Goal: Task Accomplishment & Management: Manage account settings

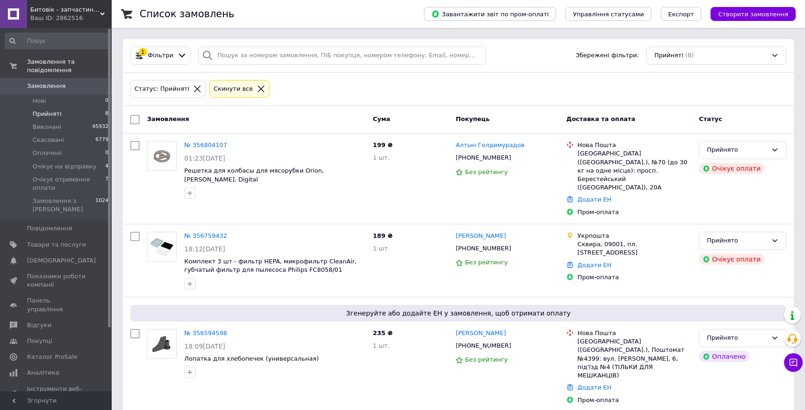
click at [257, 87] on icon at bounding box center [261, 89] width 8 height 8
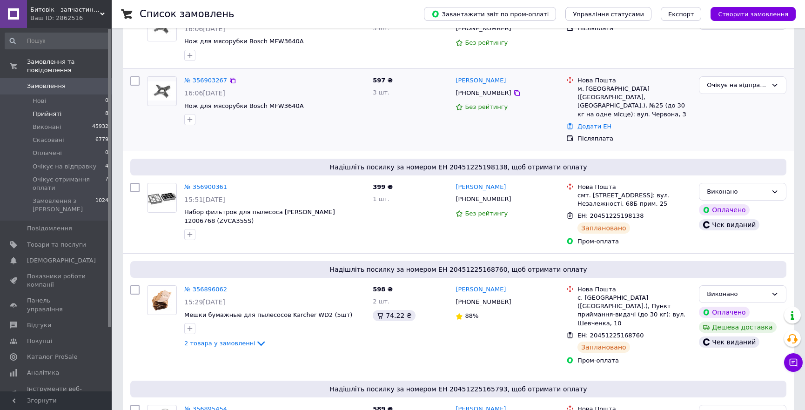
scroll to position [296, 0]
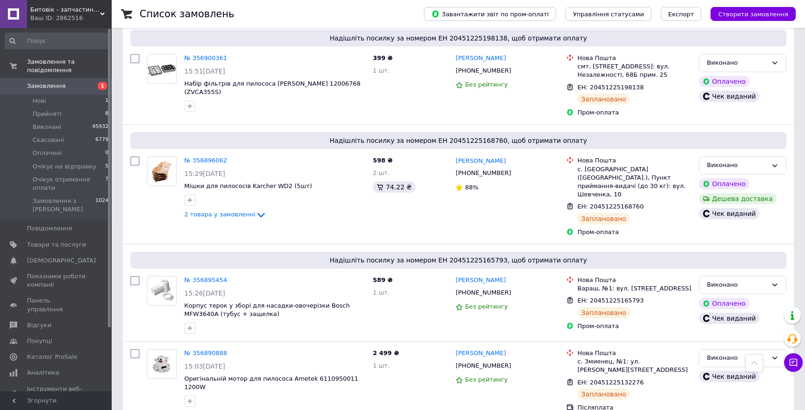
scroll to position [380, 0]
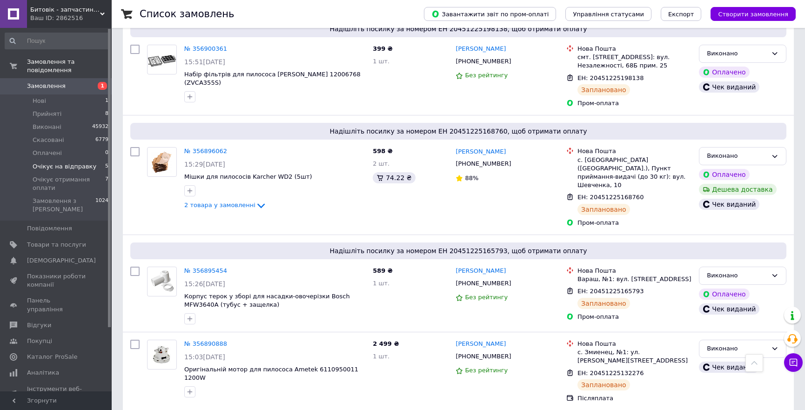
click at [73, 162] on span "Очікує на відправку" at bounding box center [65, 166] width 64 height 8
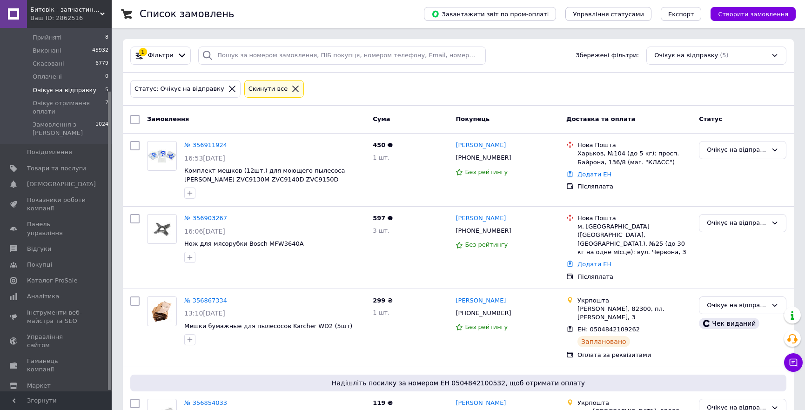
click at [291, 88] on icon at bounding box center [295, 89] width 8 height 8
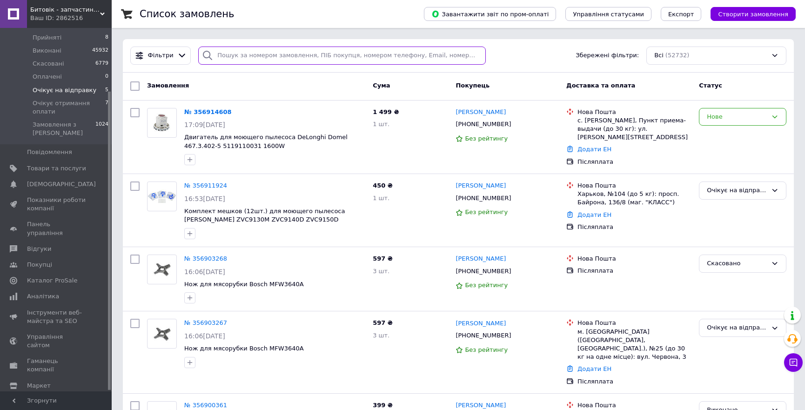
click at [289, 55] on input "search" at bounding box center [341, 56] width 287 height 18
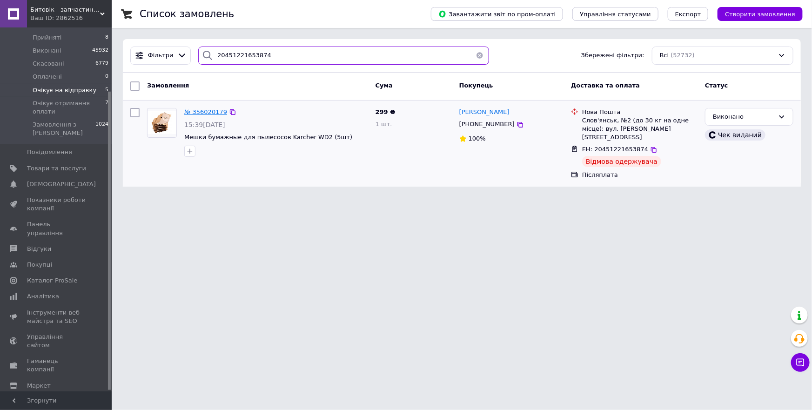
type input "20451221653874"
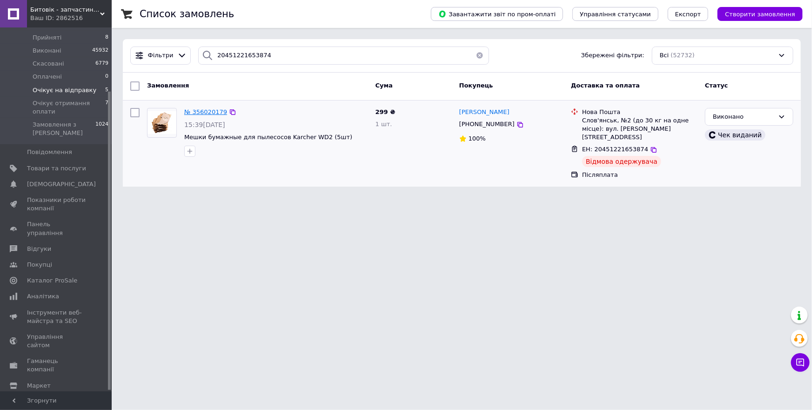
click at [203, 111] on span "№ 356020179" at bounding box center [205, 111] width 43 height 7
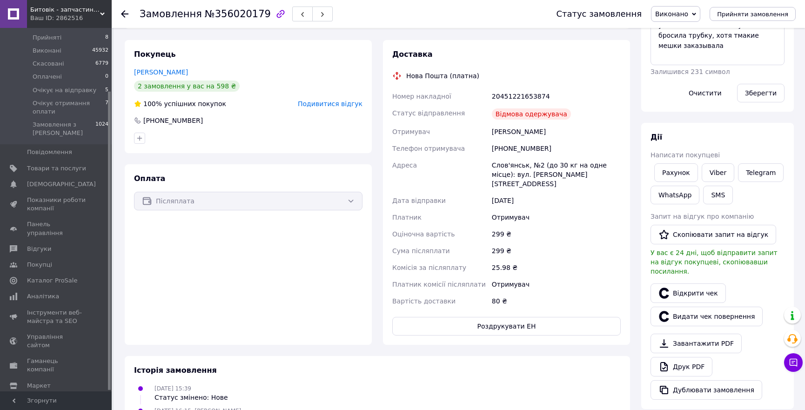
scroll to position [169, 0]
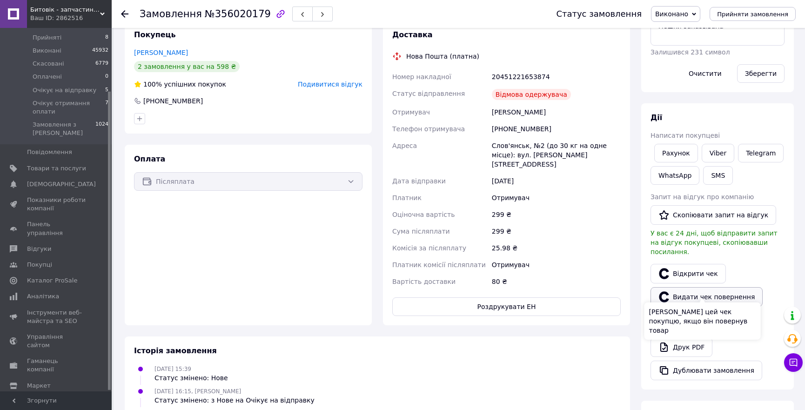
click at [736, 287] on button "Видати чек повернення" at bounding box center [706, 297] width 112 height 20
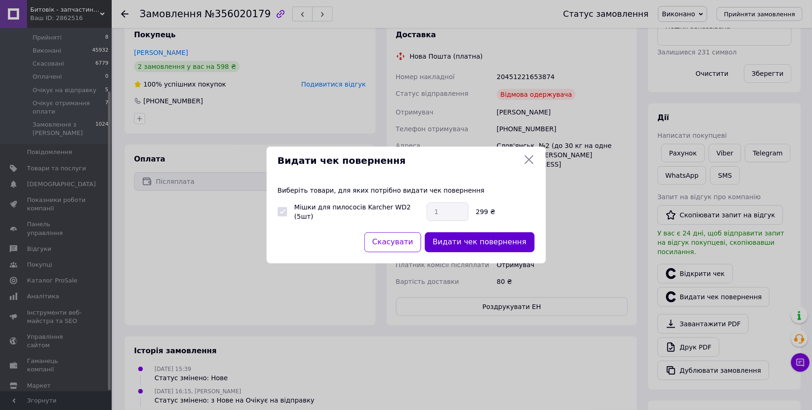
click at [488, 242] on button "Видати чек повернення" at bounding box center [480, 242] width 110 height 20
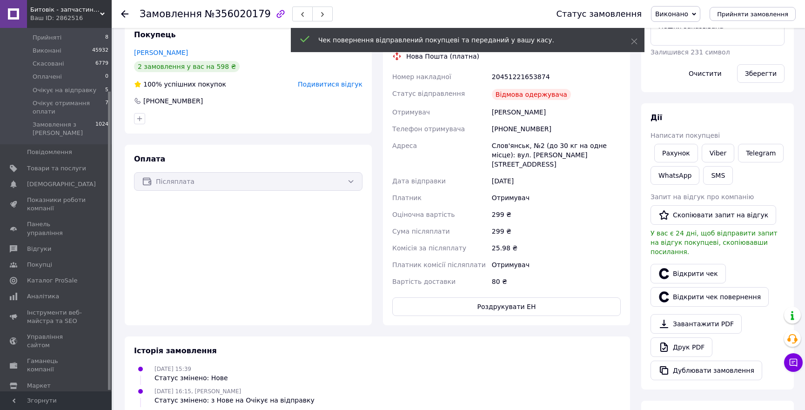
scroll to position [0, 0]
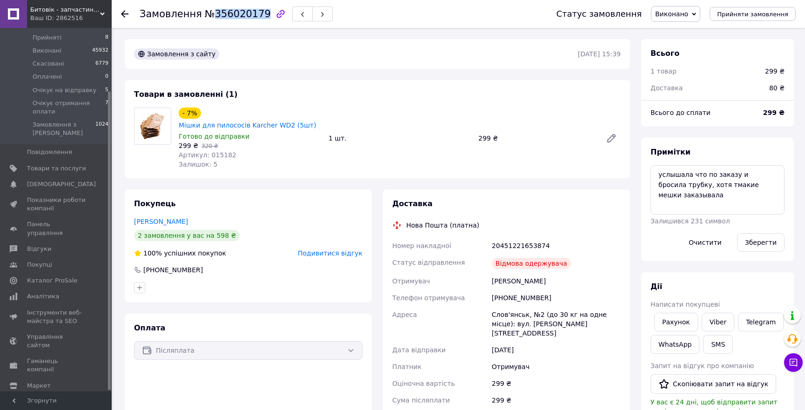
drag, startPoint x: 209, startPoint y: 14, endPoint x: 254, endPoint y: 11, distance: 45.2
click at [254, 11] on span "№356020179" at bounding box center [238, 13] width 66 height 11
copy span "356020179"
click at [122, 10] on icon at bounding box center [124, 13] width 7 height 7
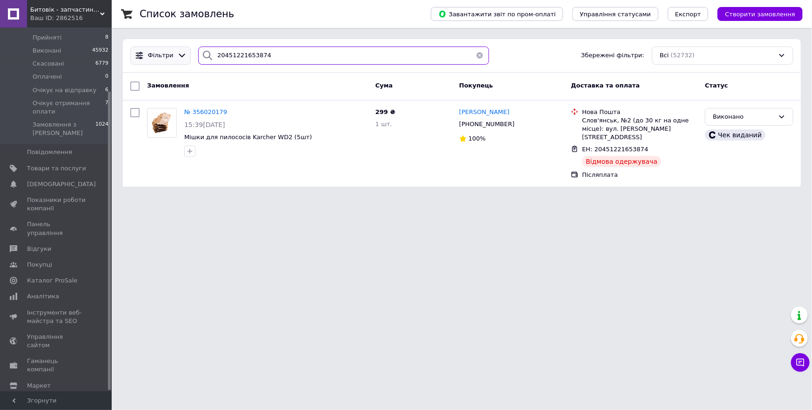
drag, startPoint x: 271, startPoint y: 55, endPoint x: 130, endPoint y: 51, distance: 141.0
click at [130, 51] on div "Фільтри 20451221653874 Збережені фільтри: Всі (52732)" at bounding box center [462, 56] width 670 height 18
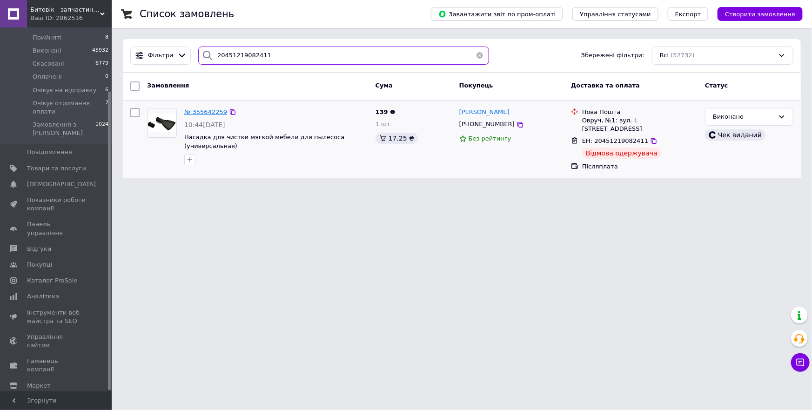
type input "20451219082411"
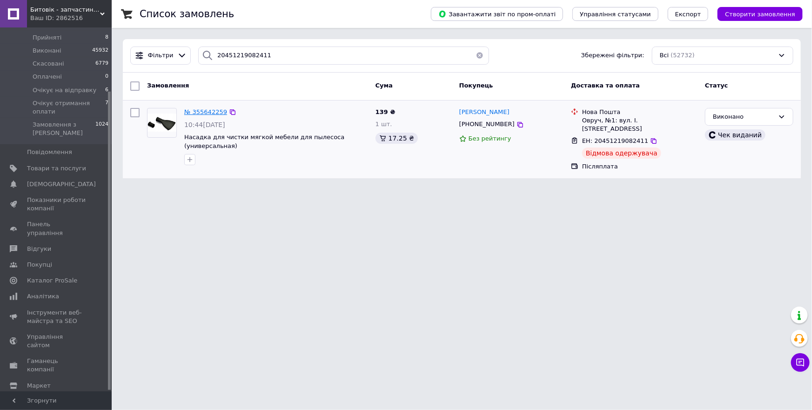
click at [211, 108] on span "№ 355642259" at bounding box center [205, 111] width 43 height 7
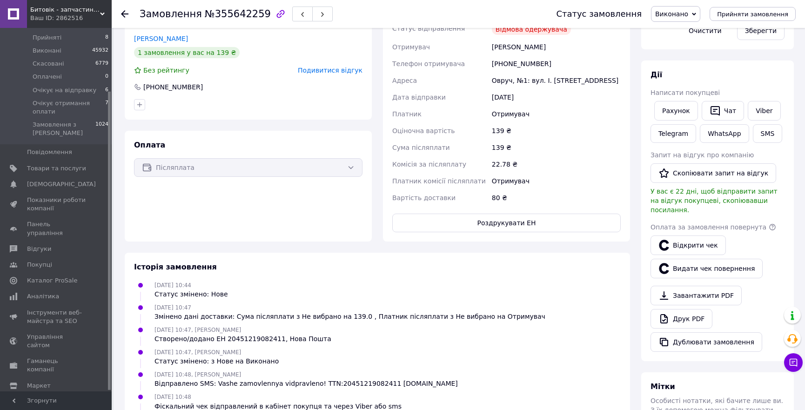
scroll to position [296, 0]
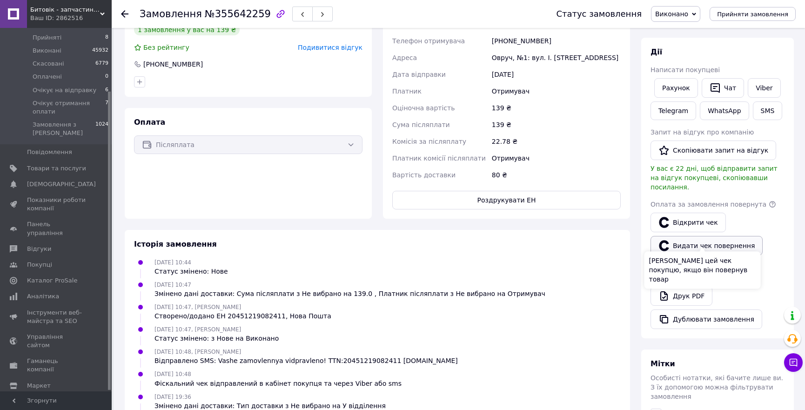
click at [732, 236] on button "Видати чек повернення" at bounding box center [706, 246] width 112 height 20
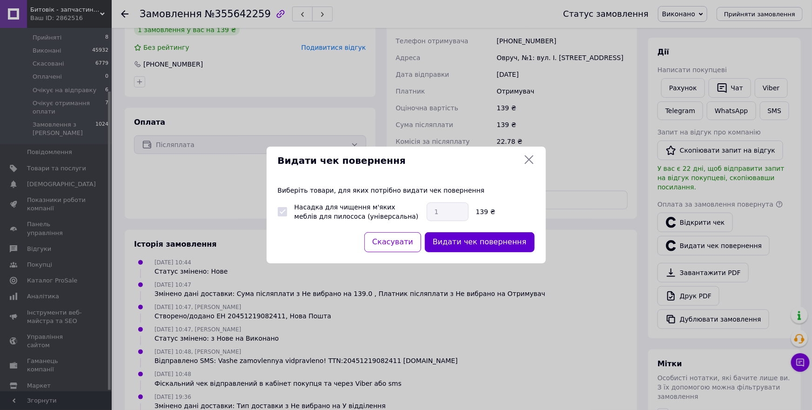
click at [469, 242] on button "Видати чек повернення" at bounding box center [480, 242] width 110 height 20
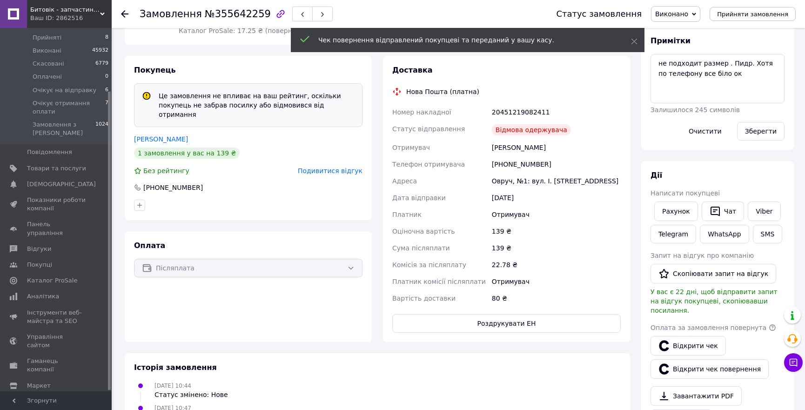
scroll to position [0, 0]
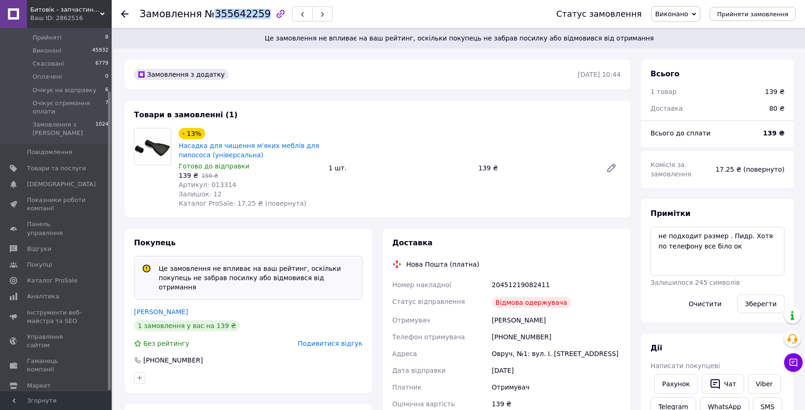
drag, startPoint x: 209, startPoint y: 15, endPoint x: 253, endPoint y: 15, distance: 44.2
click at [253, 15] on span "№355642259" at bounding box center [238, 13] width 66 height 11
copy span "355642259"
click at [127, 13] on use at bounding box center [124, 13] width 7 height 7
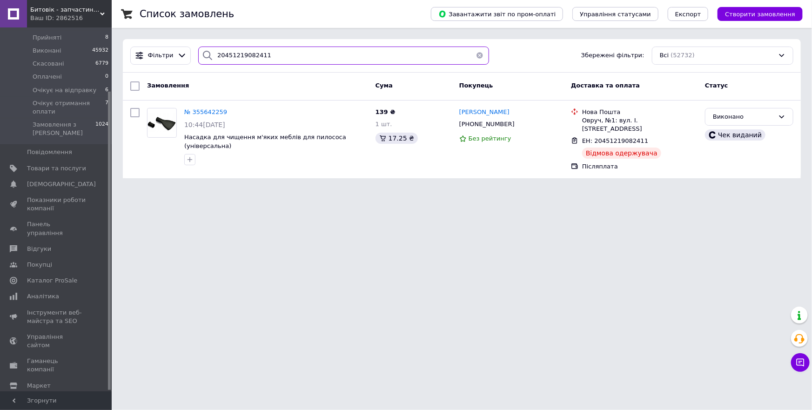
drag, startPoint x: 301, startPoint y: 53, endPoint x: 233, endPoint y: 51, distance: 68.8
click at [233, 51] on input "20451219082411" at bounding box center [343, 56] width 290 height 18
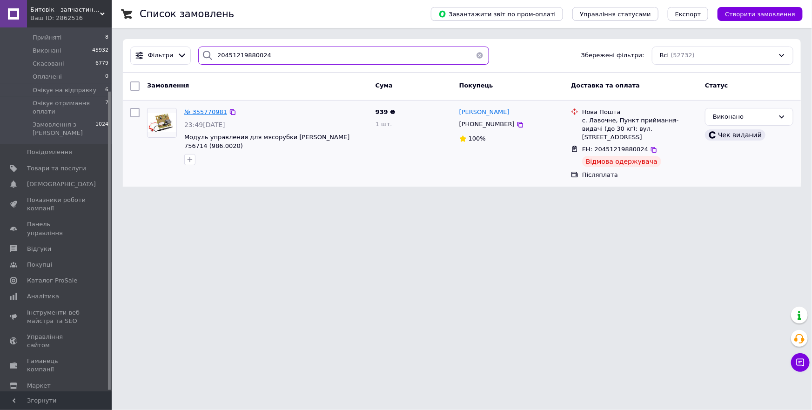
type input "20451219880024"
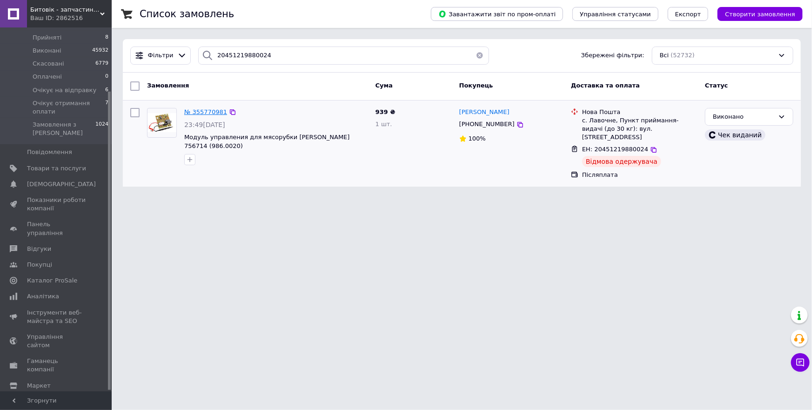
click at [207, 112] on span "№ 355770981" at bounding box center [205, 111] width 43 height 7
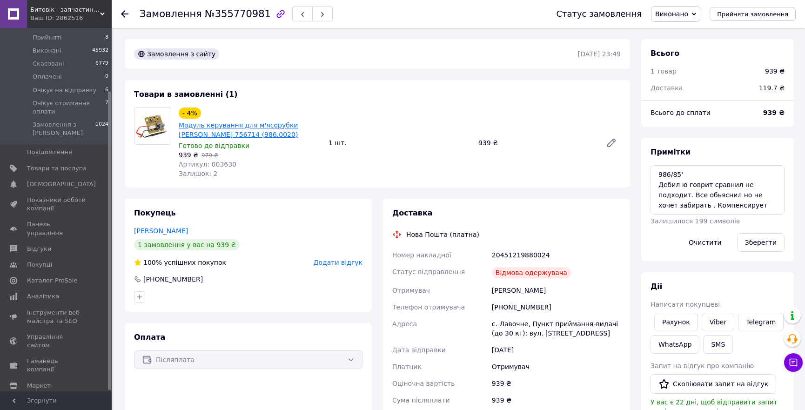
click at [215, 130] on link "Модуль керування для м'ясорубки Zelmer 756714 (986.0020)" at bounding box center [238, 129] width 119 height 17
drag, startPoint x: 210, startPoint y: 17, endPoint x: 254, endPoint y: 16, distance: 44.2
click at [254, 16] on span "№355770981" at bounding box center [238, 13] width 66 height 11
copy span "355770981"
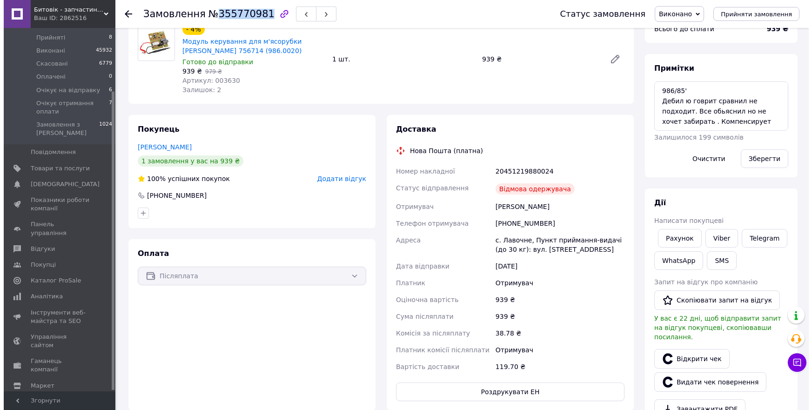
scroll to position [169, 0]
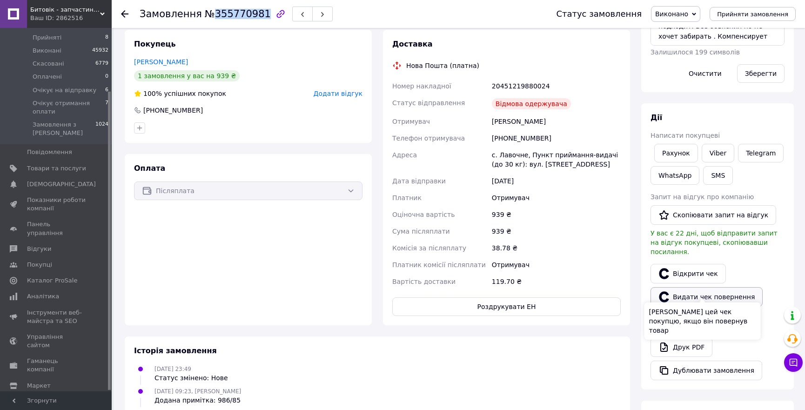
click at [707, 287] on button "Видати чек повернення" at bounding box center [706, 297] width 112 height 20
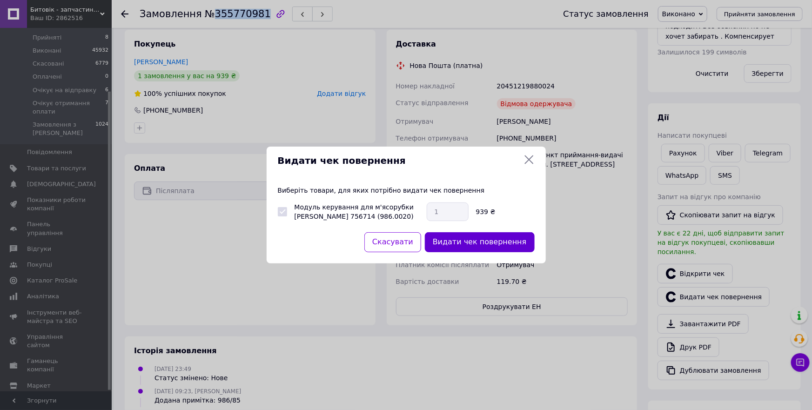
click at [488, 241] on button "Видати чек повернення" at bounding box center [480, 242] width 110 height 20
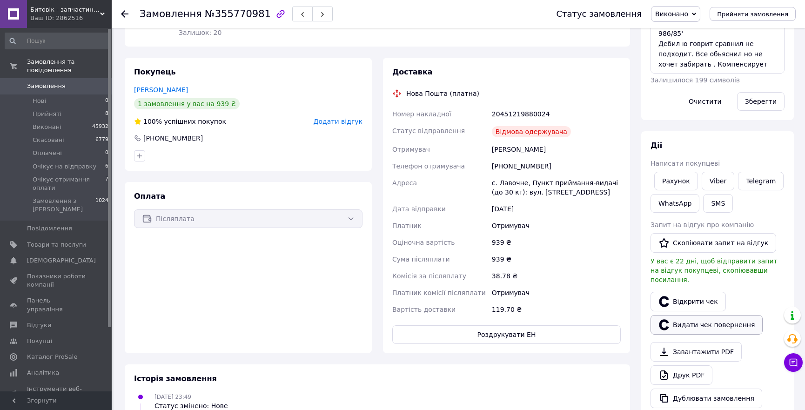
scroll to position [211, 0]
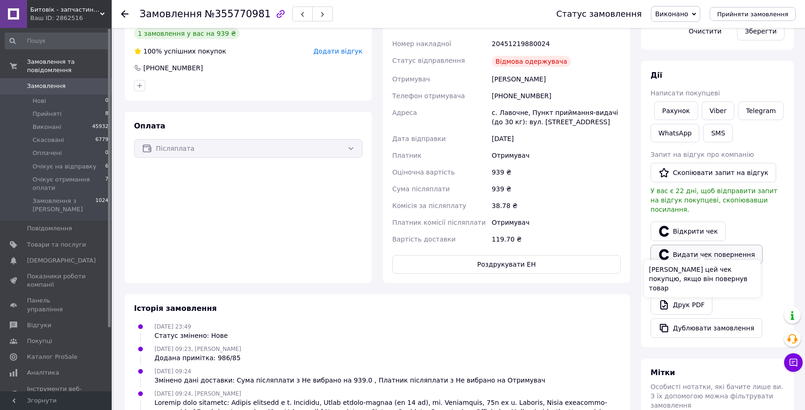
click at [699, 245] on button "Видати чек повернення" at bounding box center [706, 255] width 112 height 20
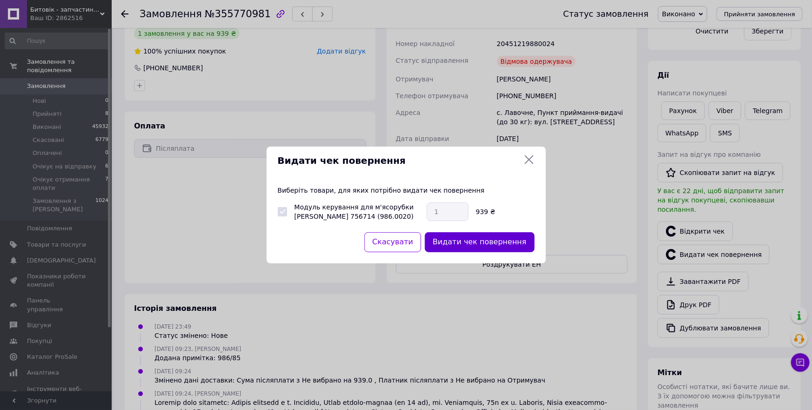
click at [460, 240] on button "Видати чек повернення" at bounding box center [480, 242] width 110 height 20
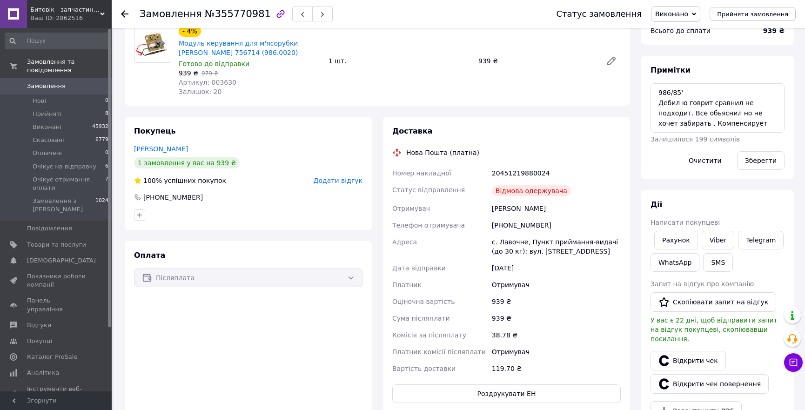
scroll to position [0, 0]
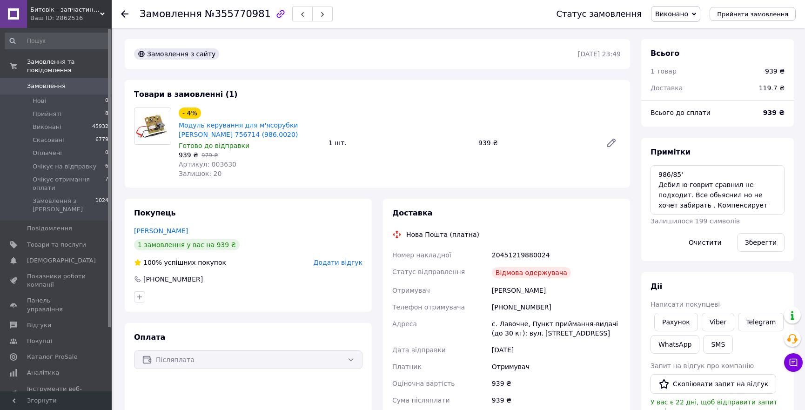
click at [121, 13] on div "Замовлення №355770981 Статус замовлення Виконано Прийнято Скасовано Оплачено Оч…" at bounding box center [458, 14] width 693 height 28
click at [124, 13] on icon at bounding box center [124, 13] width 7 height 7
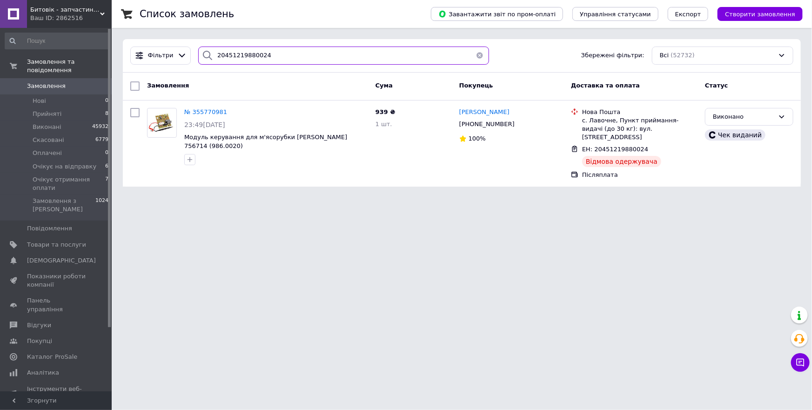
drag, startPoint x: 280, startPoint y: 53, endPoint x: 91, endPoint y: 52, distance: 189.3
click at [91, 52] on div "Битовік - запчастини для побутової техніки Ваш ID: 2862516 Сайт Битовік - запча…" at bounding box center [406, 99] width 812 height 198
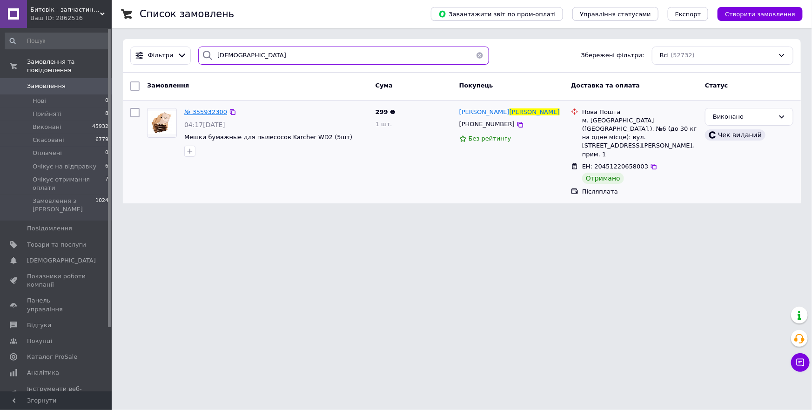
type input "татарінцев"
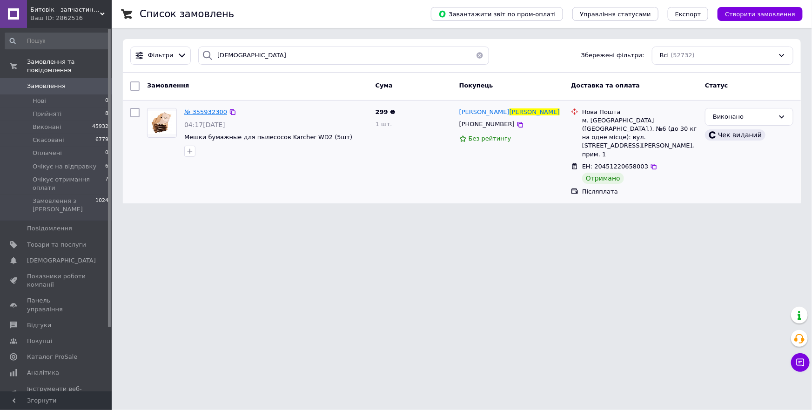
click at [195, 109] on span "№ 355932300" at bounding box center [205, 111] width 43 height 7
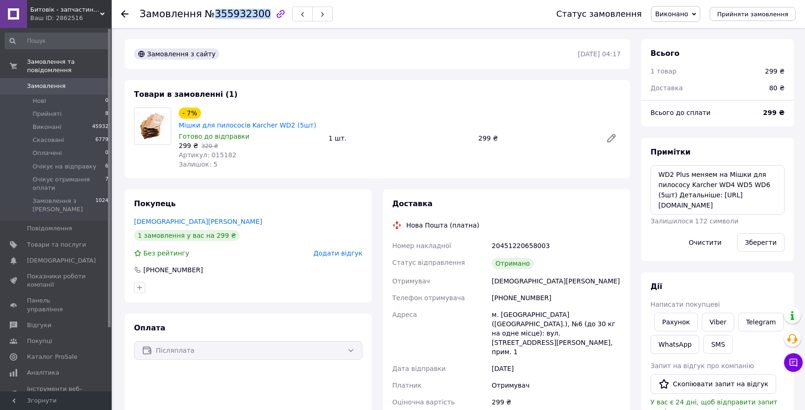
drag, startPoint x: 208, startPoint y: 15, endPoint x: 253, endPoint y: 17, distance: 44.7
click at [253, 17] on span "№355932300" at bounding box center [238, 13] width 66 height 11
copy span "355932300"
click at [126, 12] on icon at bounding box center [124, 13] width 7 height 7
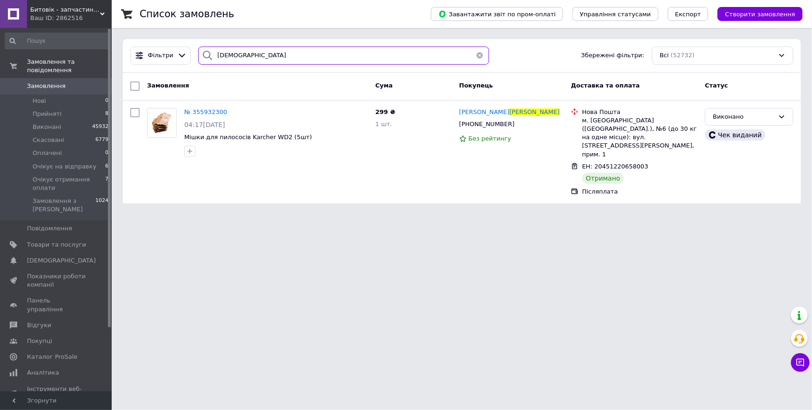
drag, startPoint x: 271, startPoint y: 60, endPoint x: 154, endPoint y: 66, distance: 117.3
click at [154, 66] on div "Фільтри татарінцев Збережені фільтри: Всі (52732)" at bounding box center [462, 55] width 678 height 33
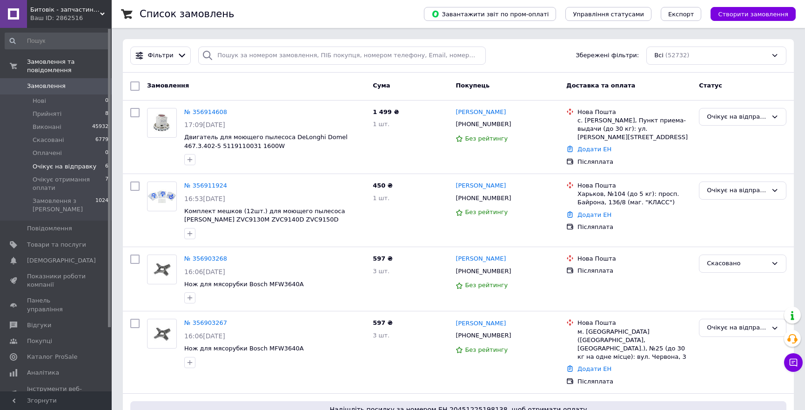
click at [68, 162] on span "Очікує на відправку" at bounding box center [65, 166] width 64 height 8
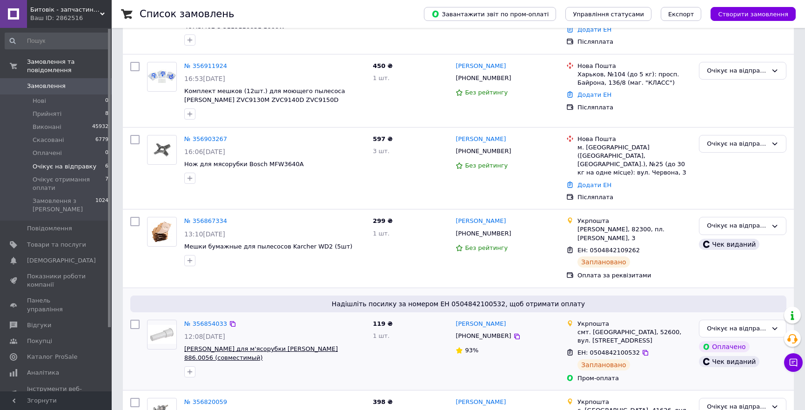
scroll to position [213, 0]
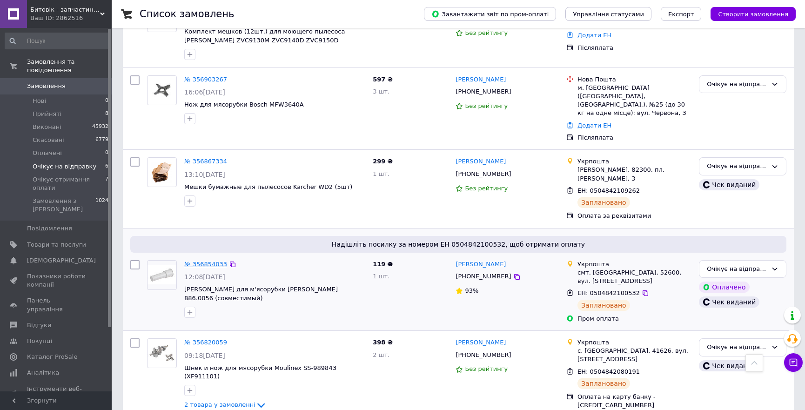
click at [205, 260] on link "№ 356854033" at bounding box center [205, 263] width 43 height 7
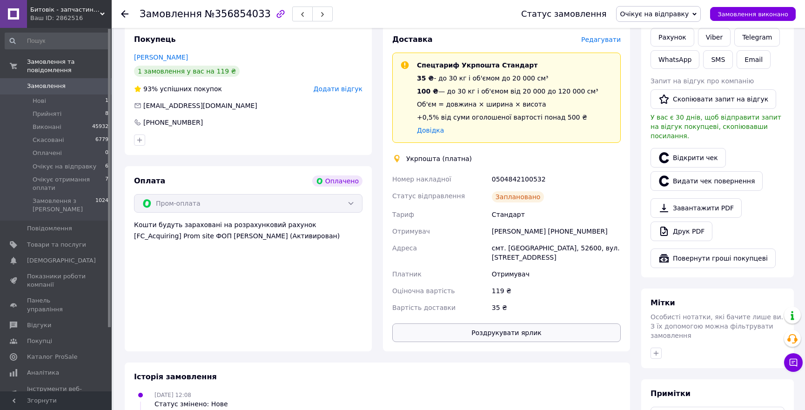
scroll to position [211, 0]
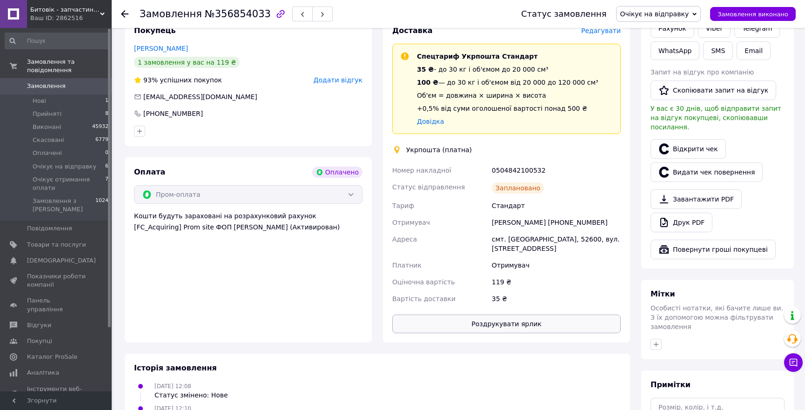
click at [514, 316] on button "Роздрукувати ярлик" at bounding box center [506, 323] width 228 height 19
click at [770, 14] on span "Замовлення виконано" at bounding box center [752, 14] width 71 height 7
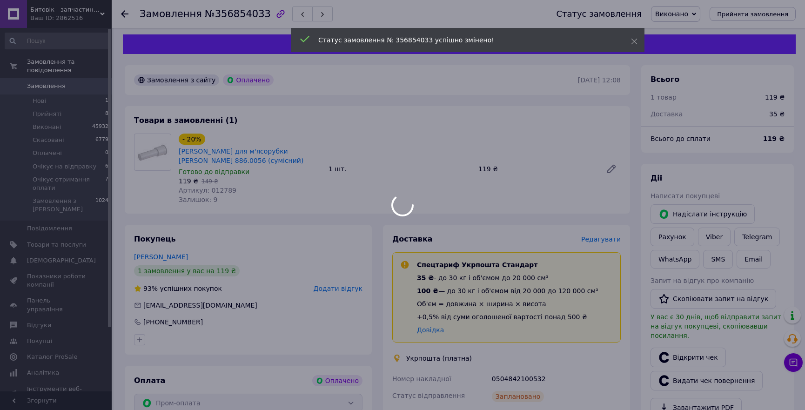
scroll to position [0, 0]
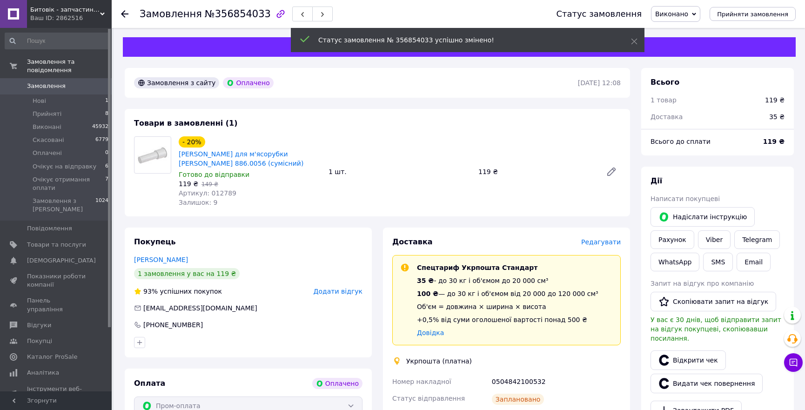
click at [123, 13] on use at bounding box center [124, 13] width 7 height 7
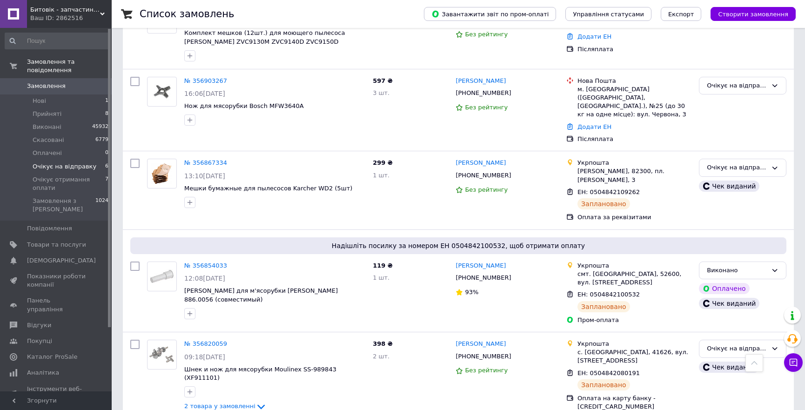
scroll to position [213, 0]
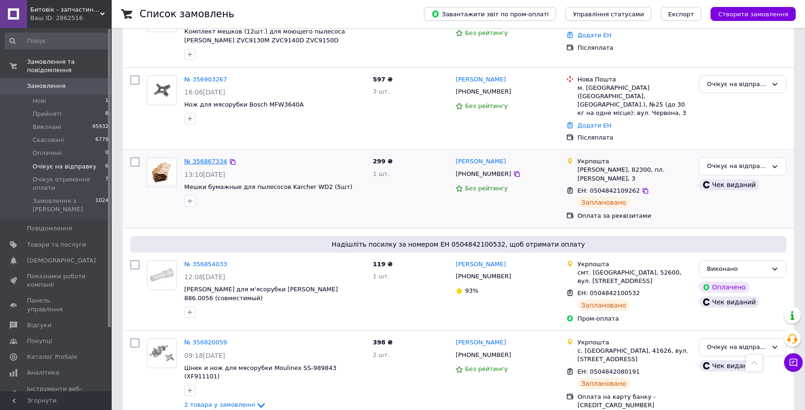
click at [206, 158] on link "№ 356867334" at bounding box center [205, 161] width 43 height 7
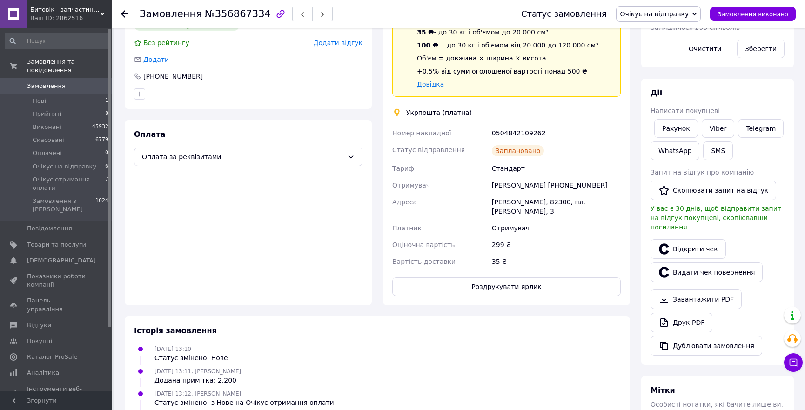
scroll to position [211, 0]
click at [535, 276] on button "Роздрукувати ярлик" at bounding box center [506, 285] width 228 height 19
click at [726, 12] on span "Замовлення виконано" at bounding box center [752, 14] width 71 height 7
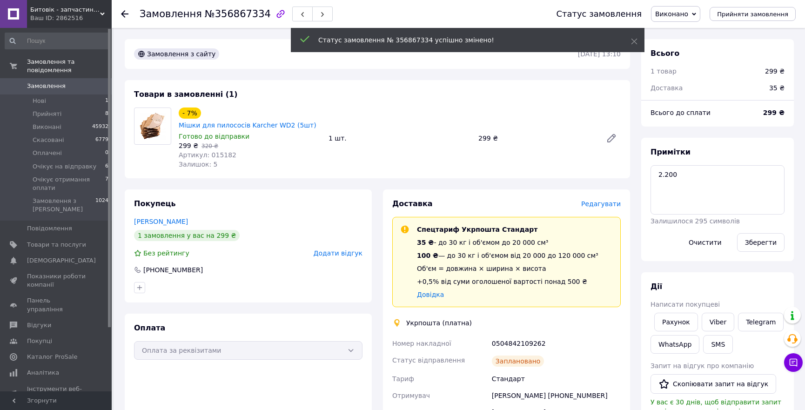
click at [126, 14] on use at bounding box center [124, 13] width 7 height 7
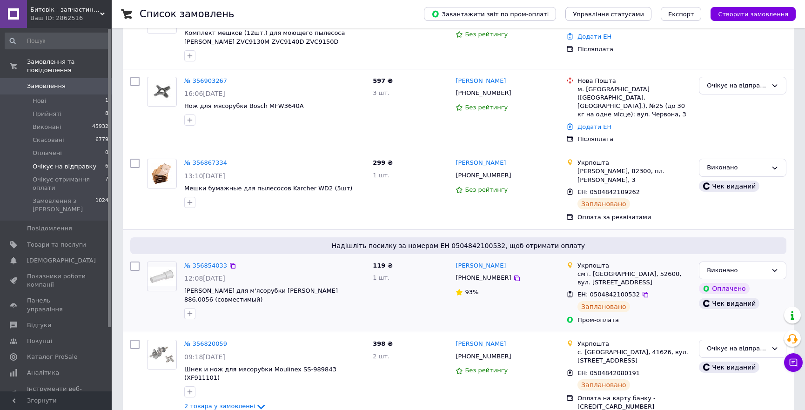
scroll to position [213, 0]
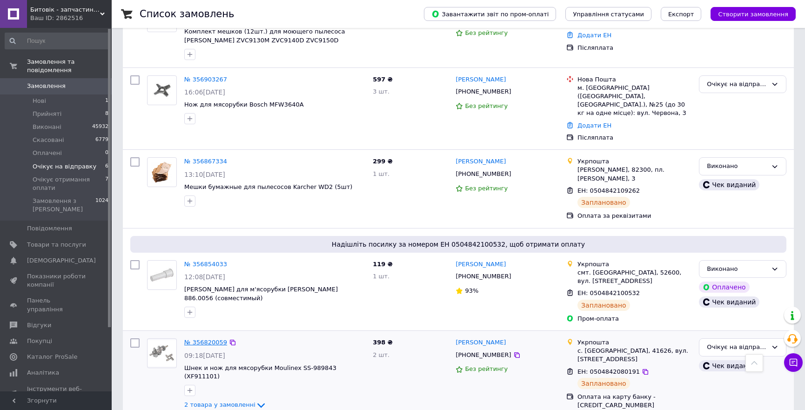
click at [211, 339] on link "№ 356820059" at bounding box center [205, 342] width 43 height 7
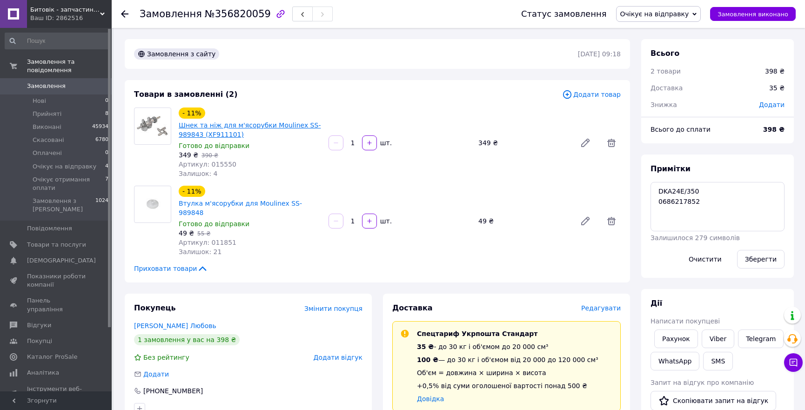
click at [259, 124] on link "Шнек та ніж для м'ясорубки Moulinex SS-989843 (XF911101)" at bounding box center [250, 129] width 142 height 17
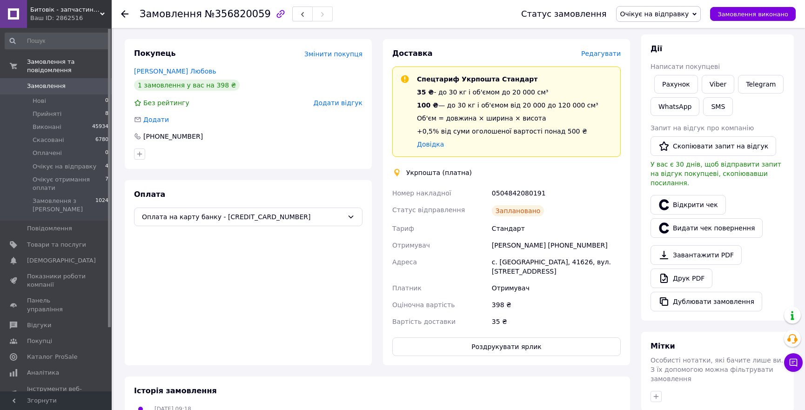
scroll to position [296, 0]
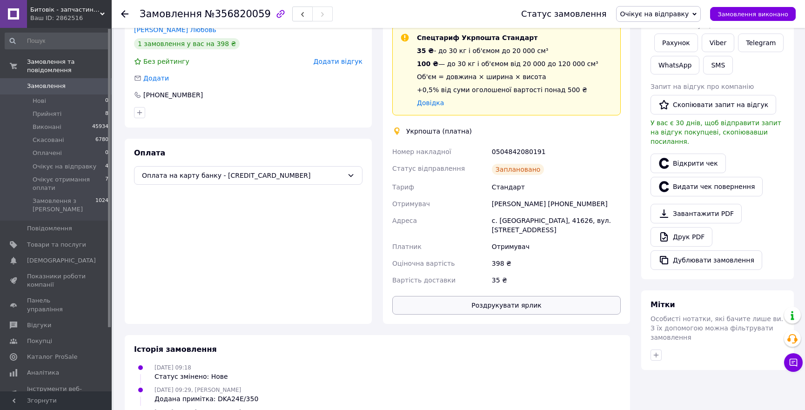
click at [558, 296] on button "Роздрукувати ярлик" at bounding box center [506, 305] width 228 height 19
click at [767, 13] on span "Замовлення виконано" at bounding box center [752, 14] width 71 height 7
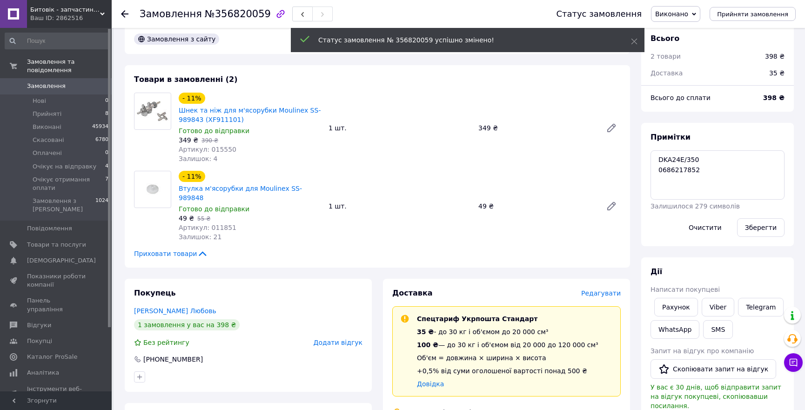
scroll to position [0, 0]
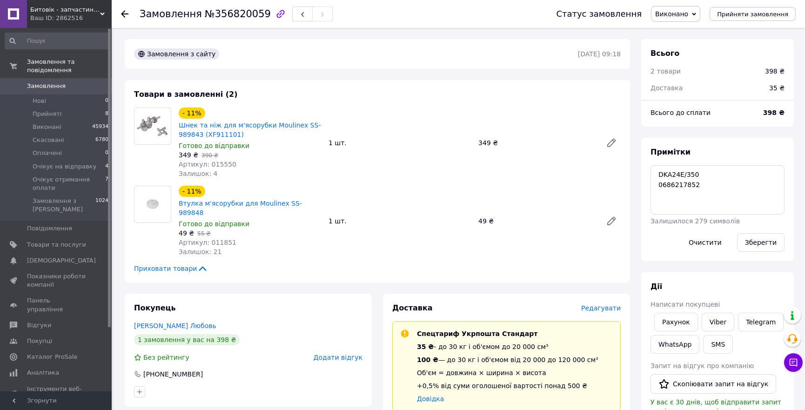
click at [126, 13] on use at bounding box center [124, 13] width 7 height 7
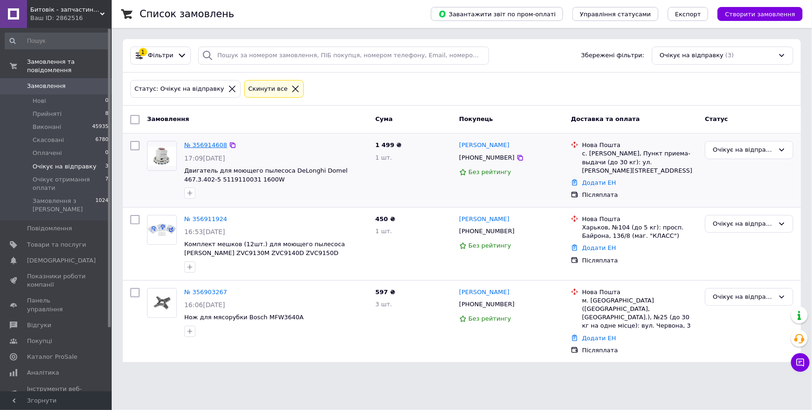
click at [207, 145] on link "№ 356914608" at bounding box center [205, 144] width 43 height 7
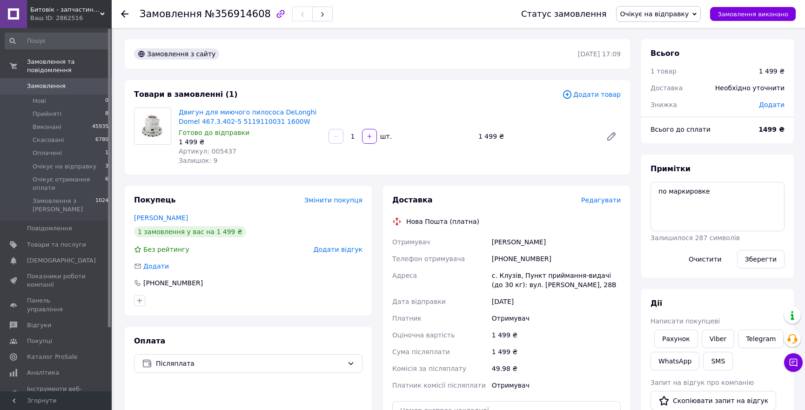
click at [123, 14] on use at bounding box center [124, 13] width 7 height 7
